Goal: Transaction & Acquisition: Purchase product/service

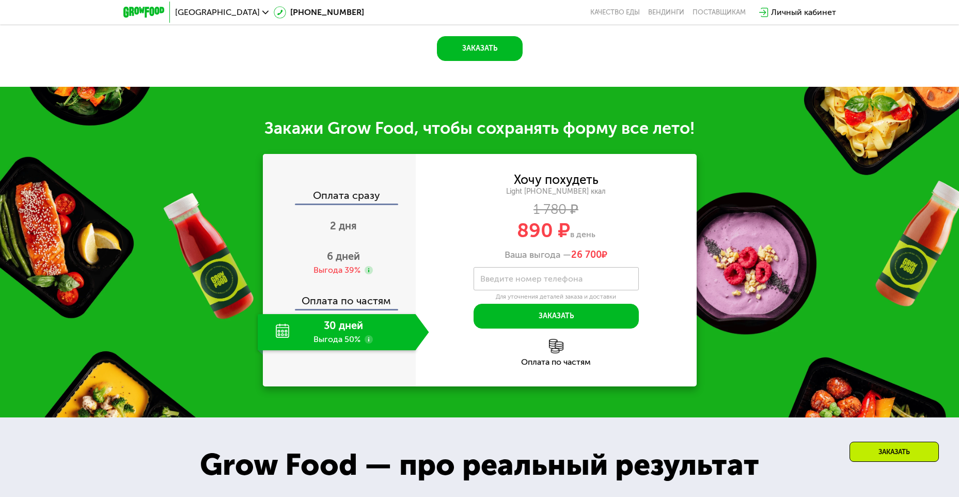
scroll to position [1046, 0]
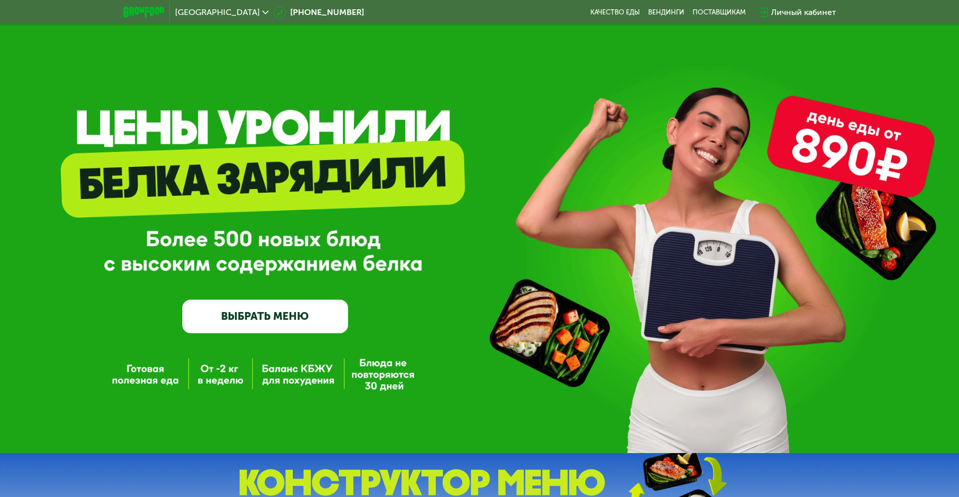
click at [263, 317] on link "ВЫБРАТЬ МЕНЮ" at bounding box center [265, 315] width 166 height 33
click at [291, 317] on link "ВЫБРАТЬ МЕНЮ" at bounding box center [265, 315] width 166 height 33
click at [227, 319] on link "ВЫБРАТЬ МЕНЮ" at bounding box center [265, 315] width 166 height 33
click at [276, 317] on link "ВЫБРАТЬ МЕНЮ" at bounding box center [265, 315] width 166 height 33
